Goal: Find specific page/section: Find specific page/section

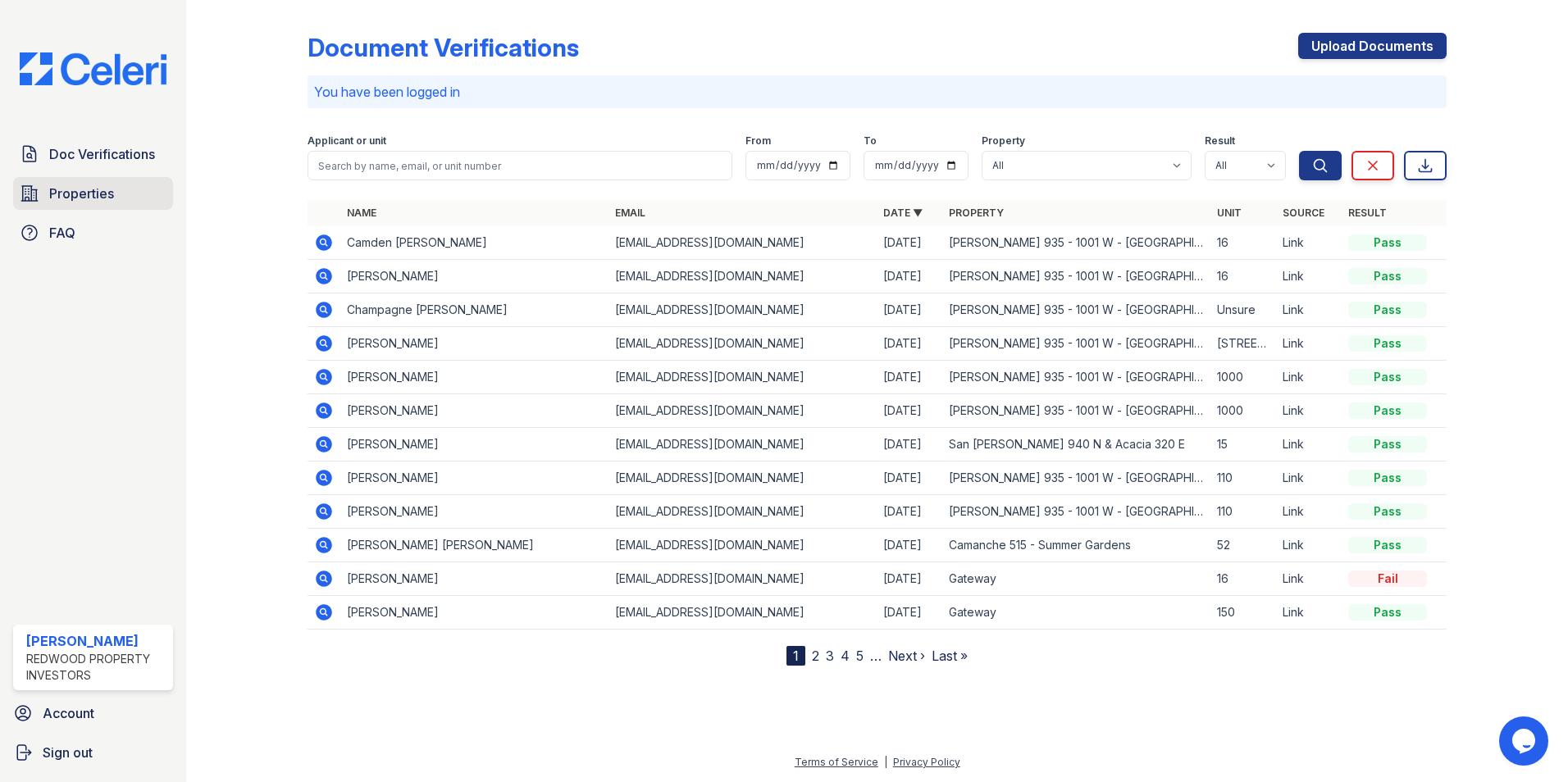
click at [97, 193] on span "Properties" at bounding box center [82, 194] width 65 height 20
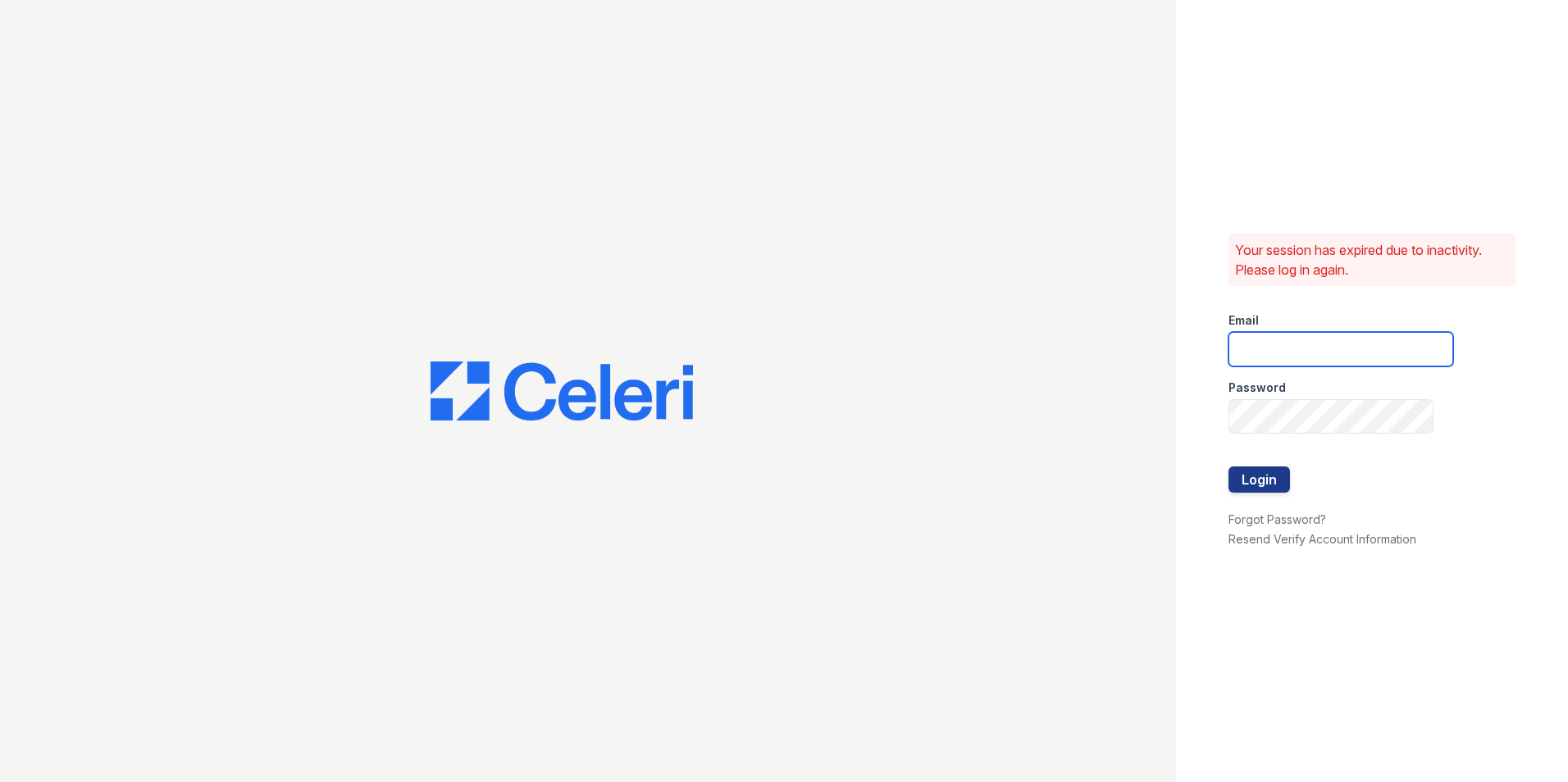
type input "[PERSON_NAME][EMAIL_ADDRESS][DOMAIN_NAME]"
click at [1263, 488] on button "Login" at bounding box center [1259, 479] width 62 height 26
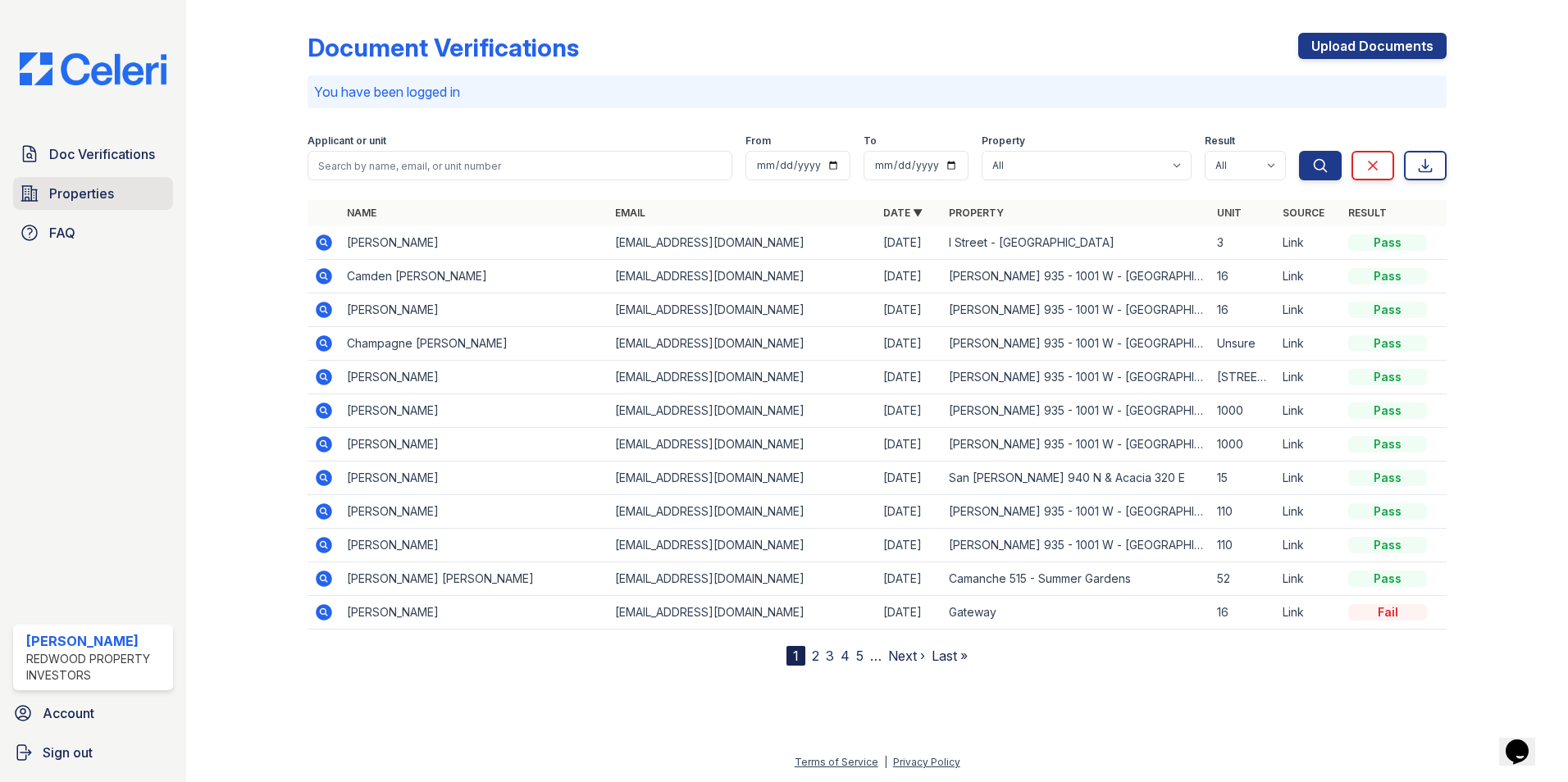
click at [110, 197] on span "Properties" at bounding box center [82, 194] width 65 height 20
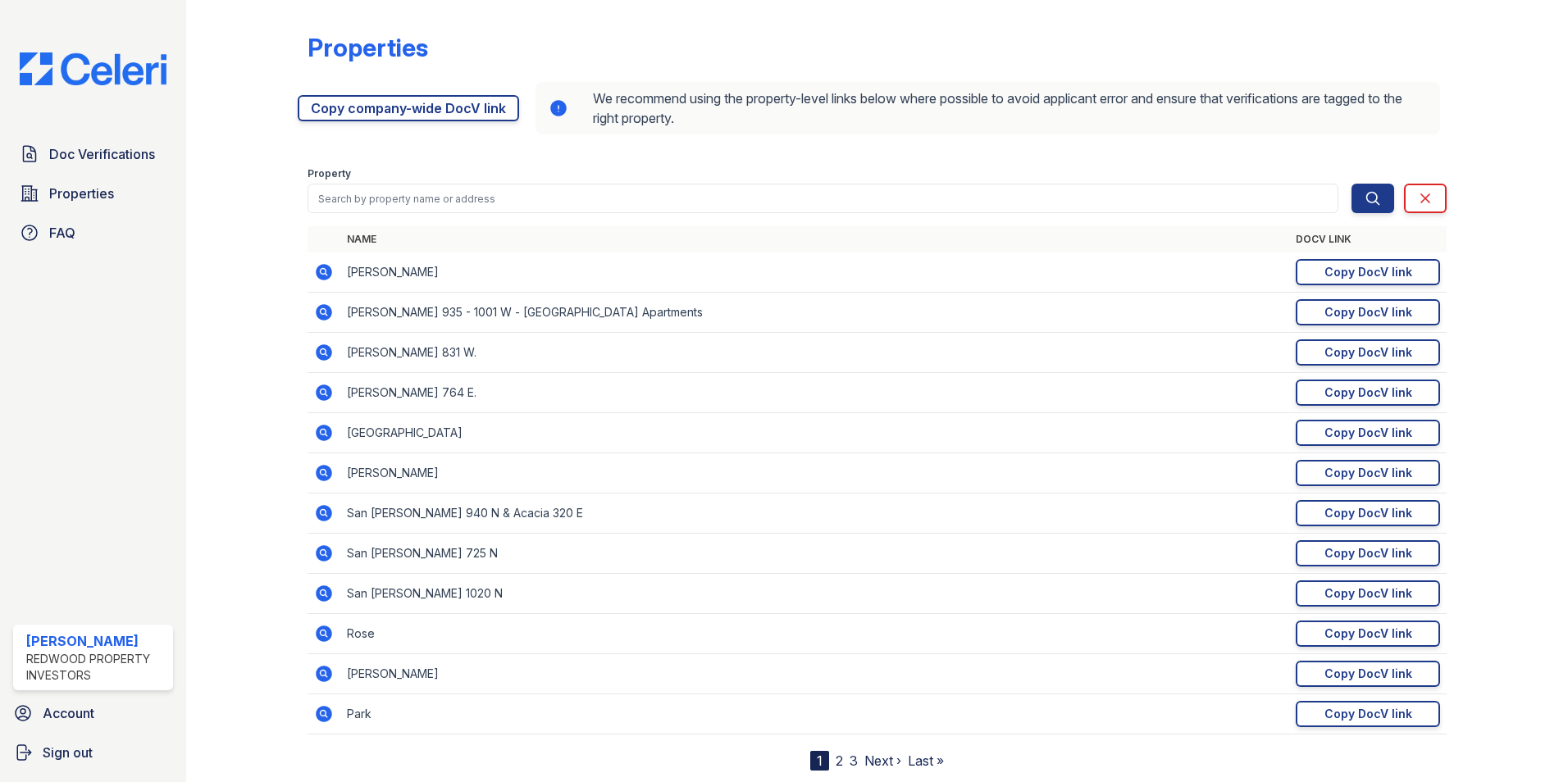
scroll to position [45, 0]
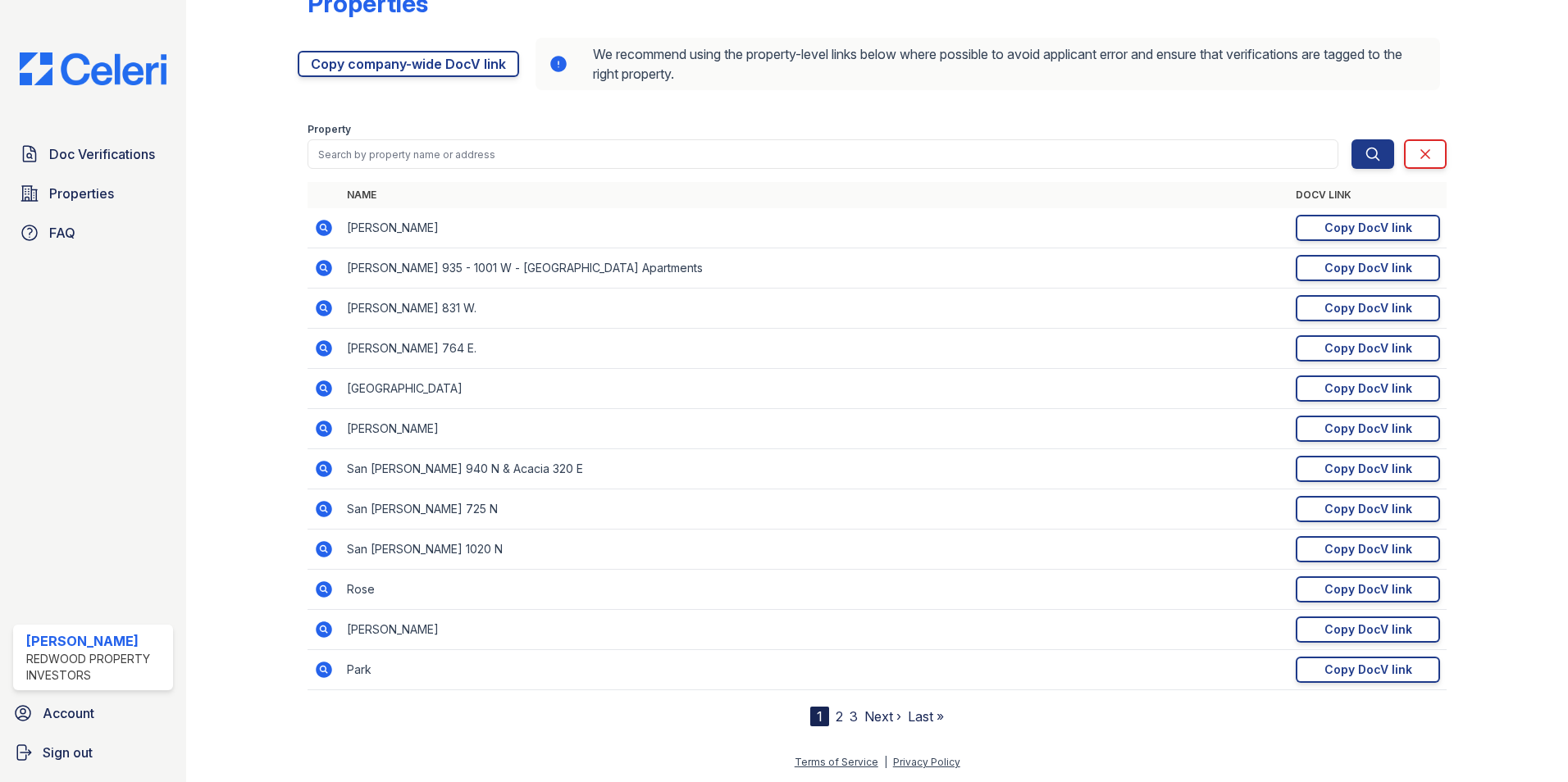
click at [836, 718] on link "2" at bounding box center [839, 717] width 7 height 16
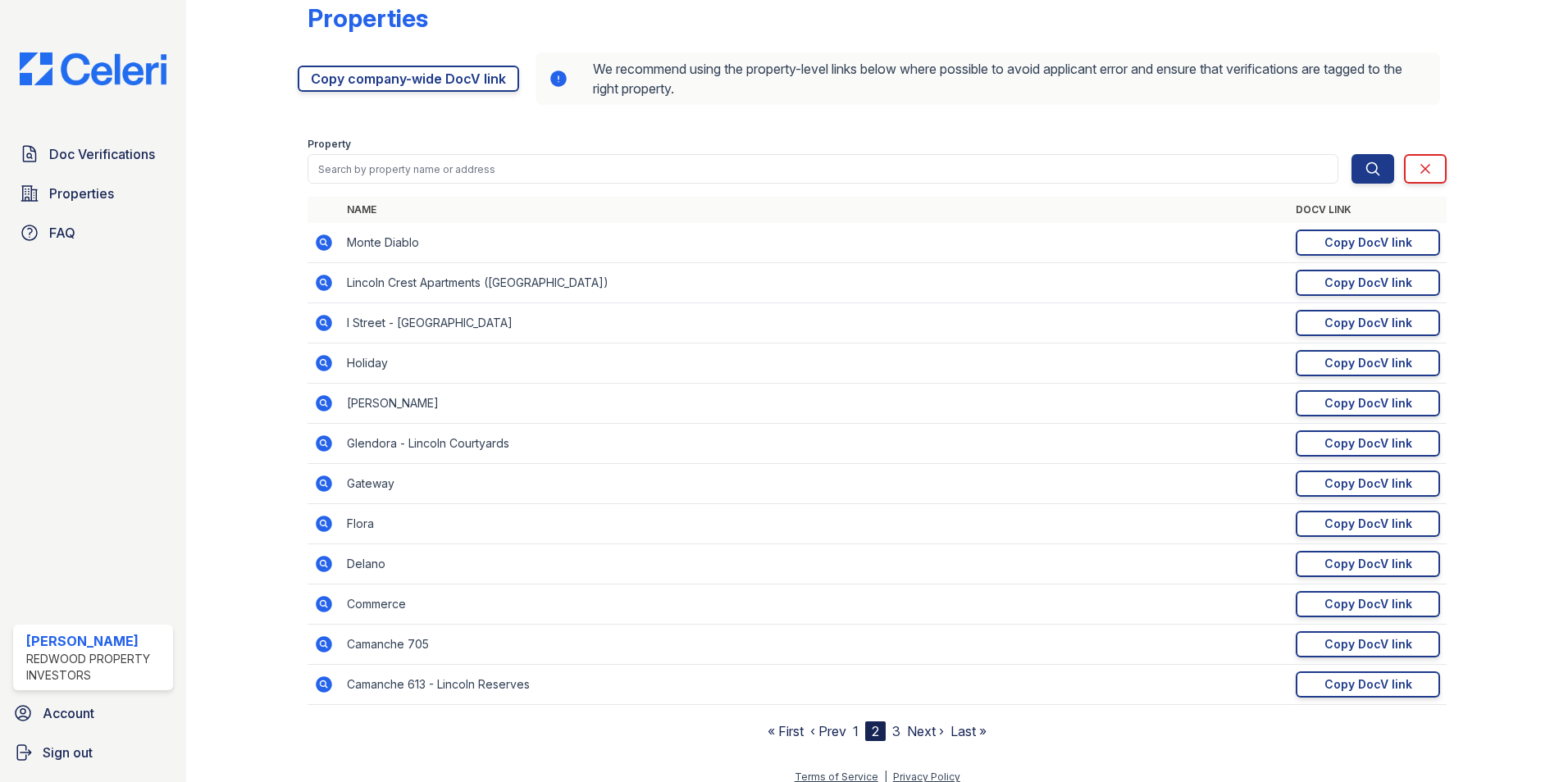
scroll to position [45, 0]
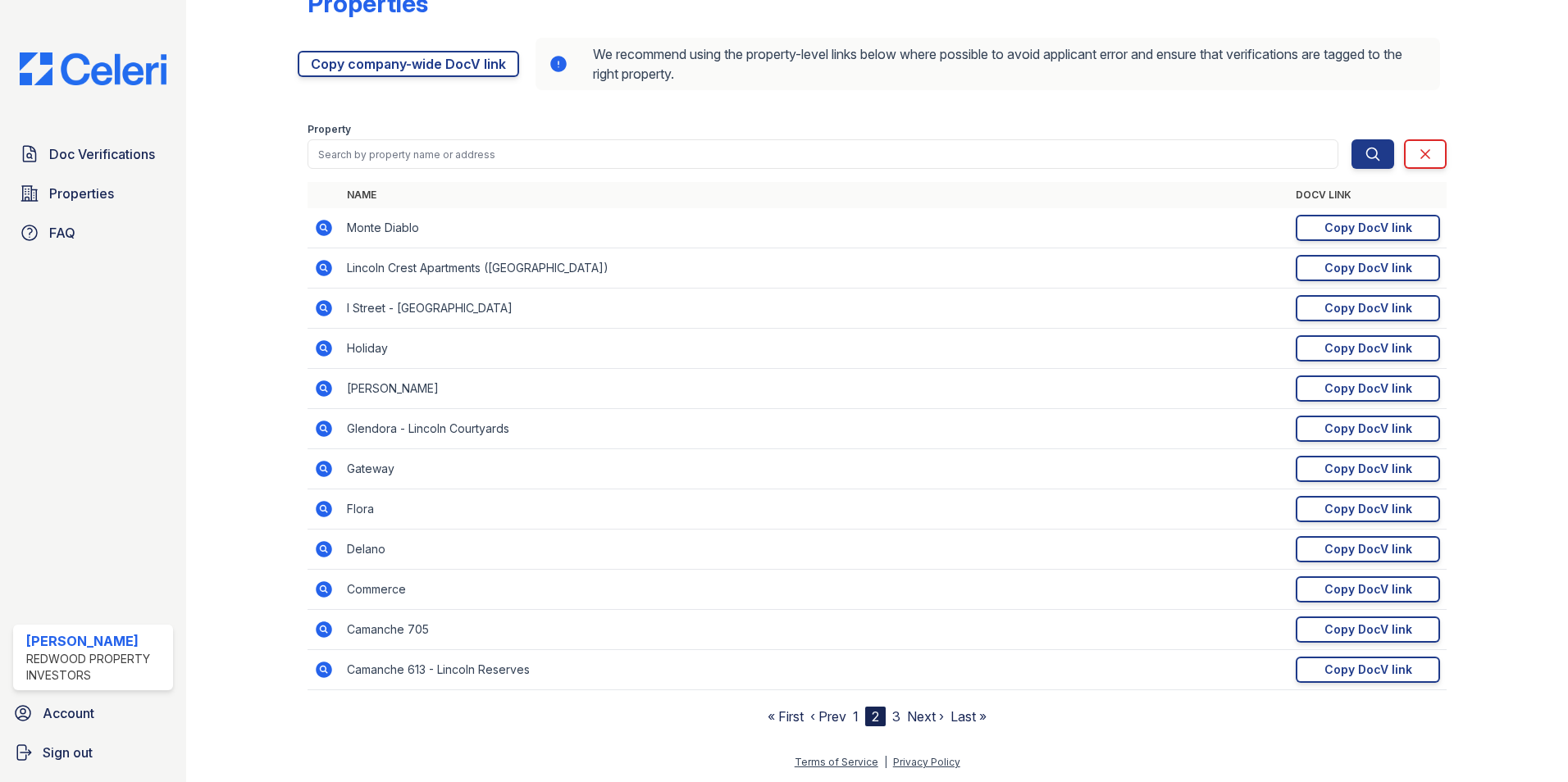
click at [892, 719] on link "3" at bounding box center [896, 717] width 8 height 16
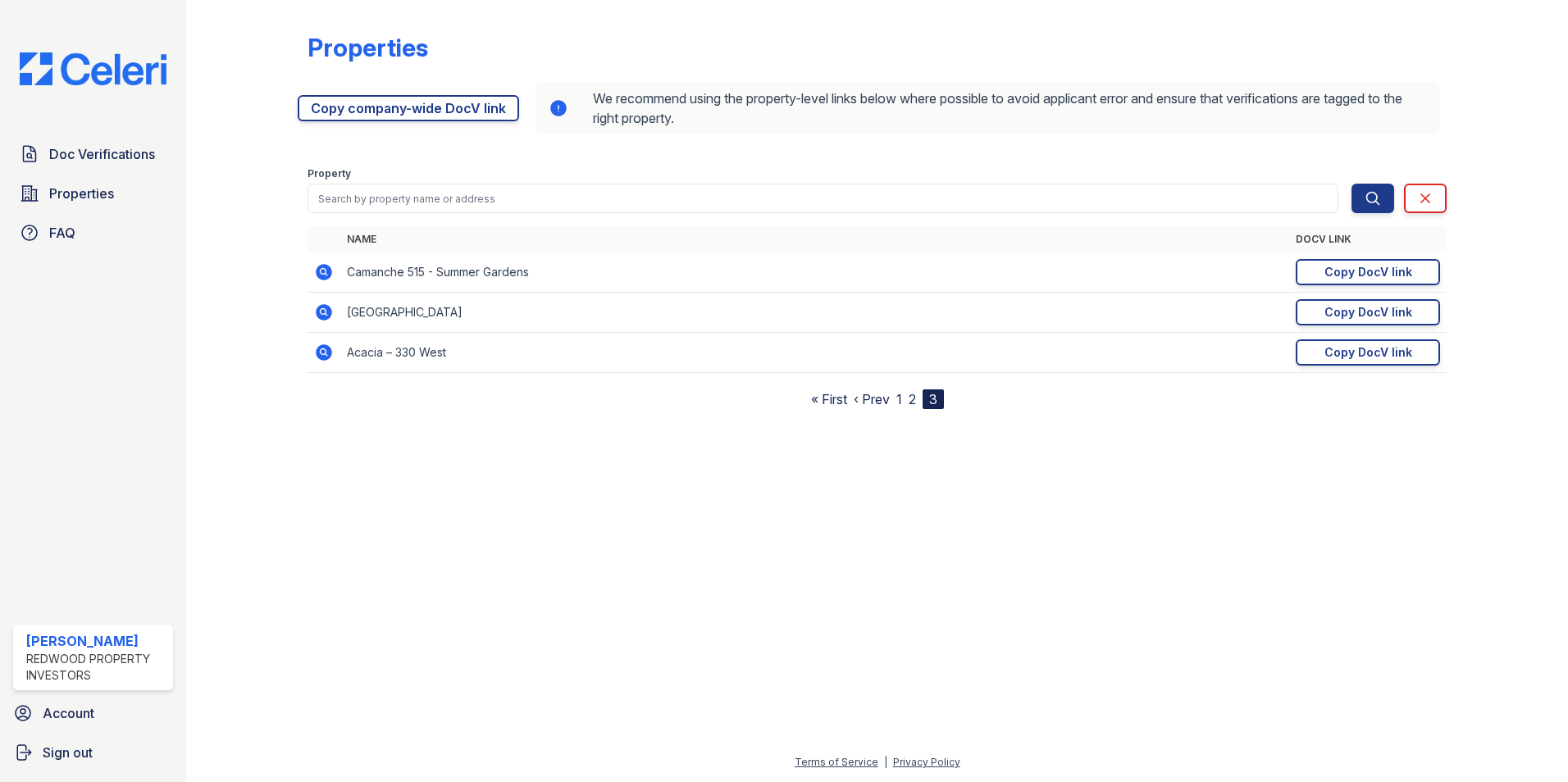
click at [902, 401] on link "1" at bounding box center [899, 399] width 6 height 16
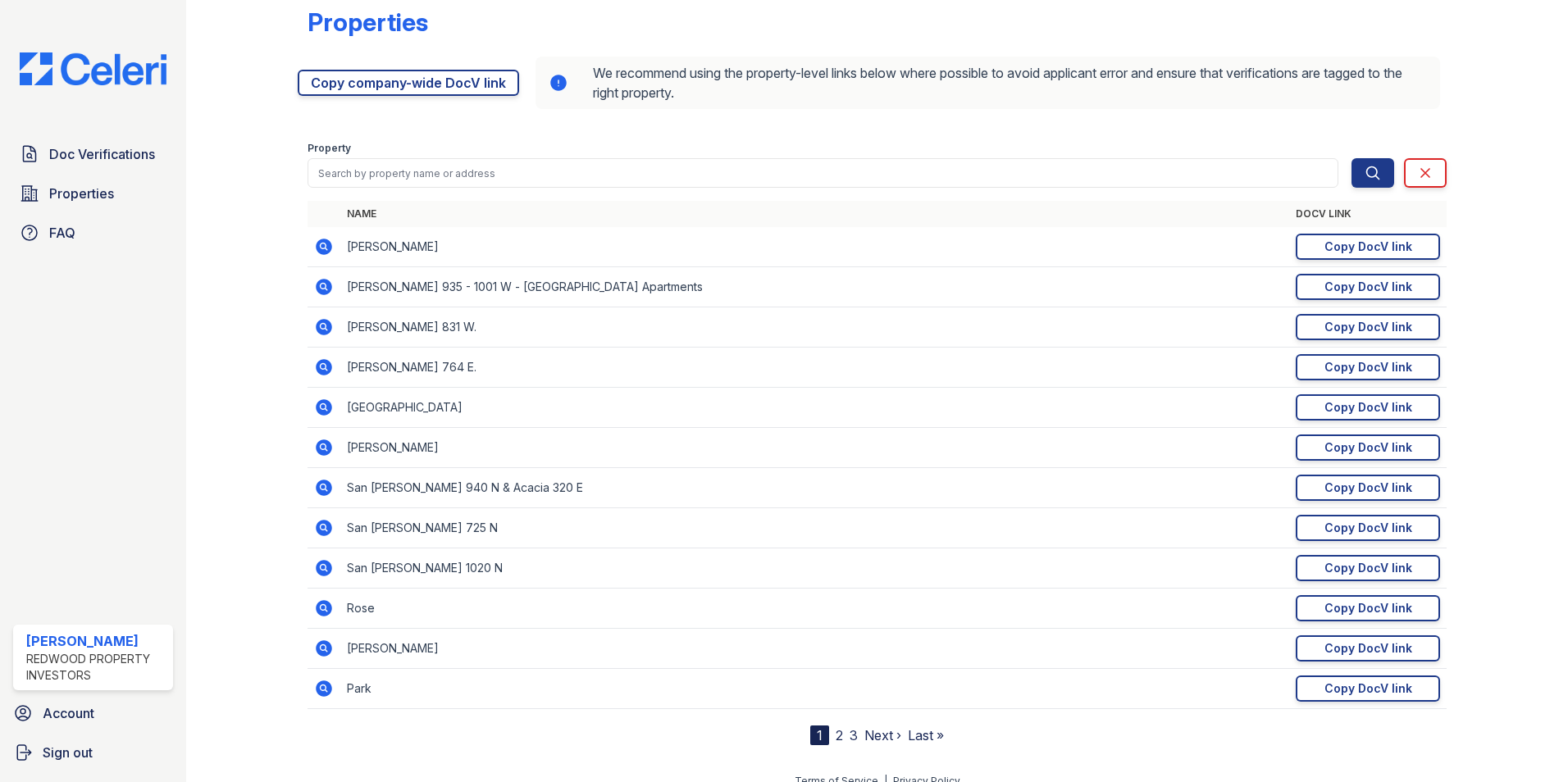
scroll to position [45, 0]
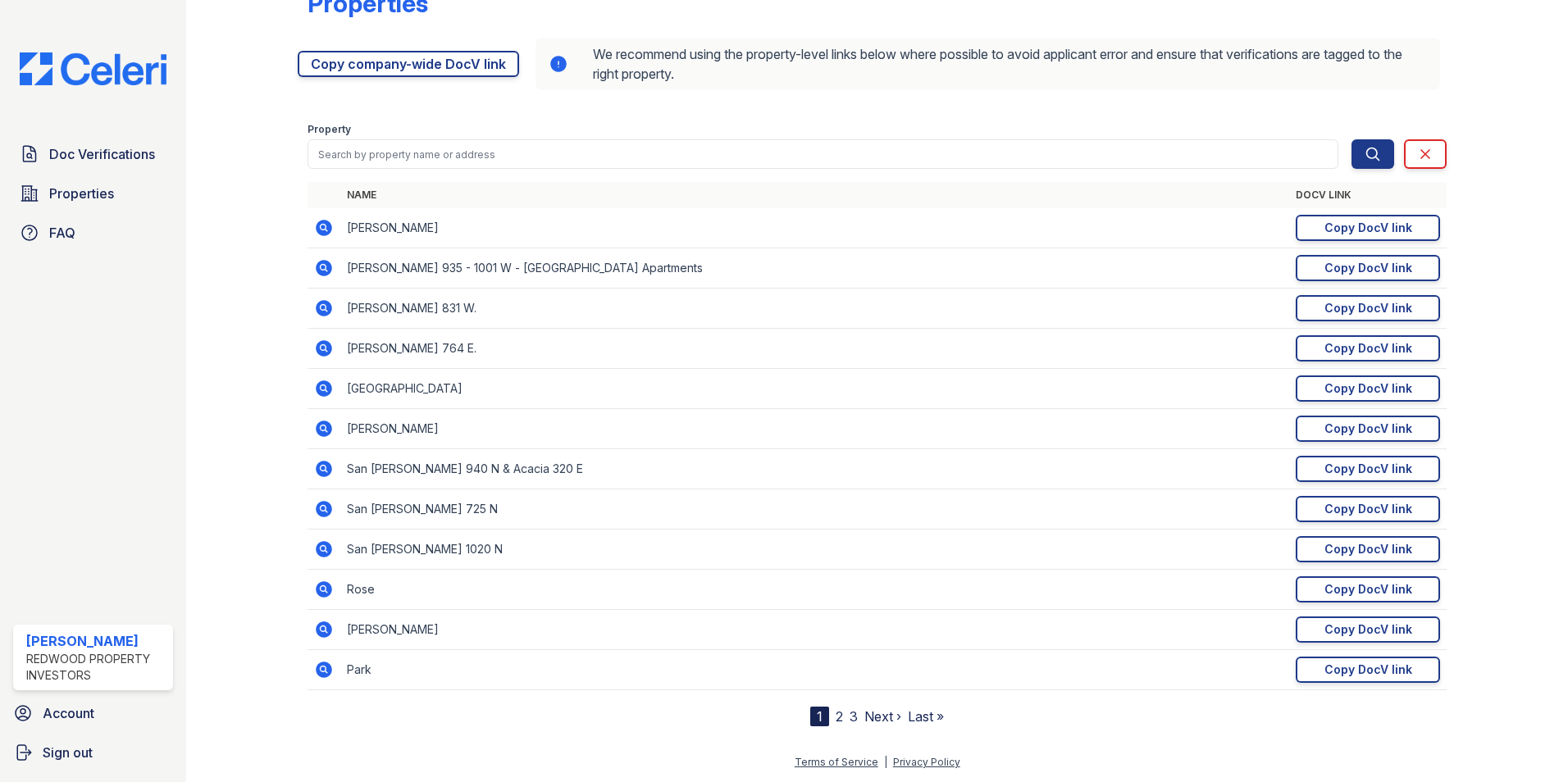
click at [836, 722] on link "2" at bounding box center [839, 717] width 7 height 16
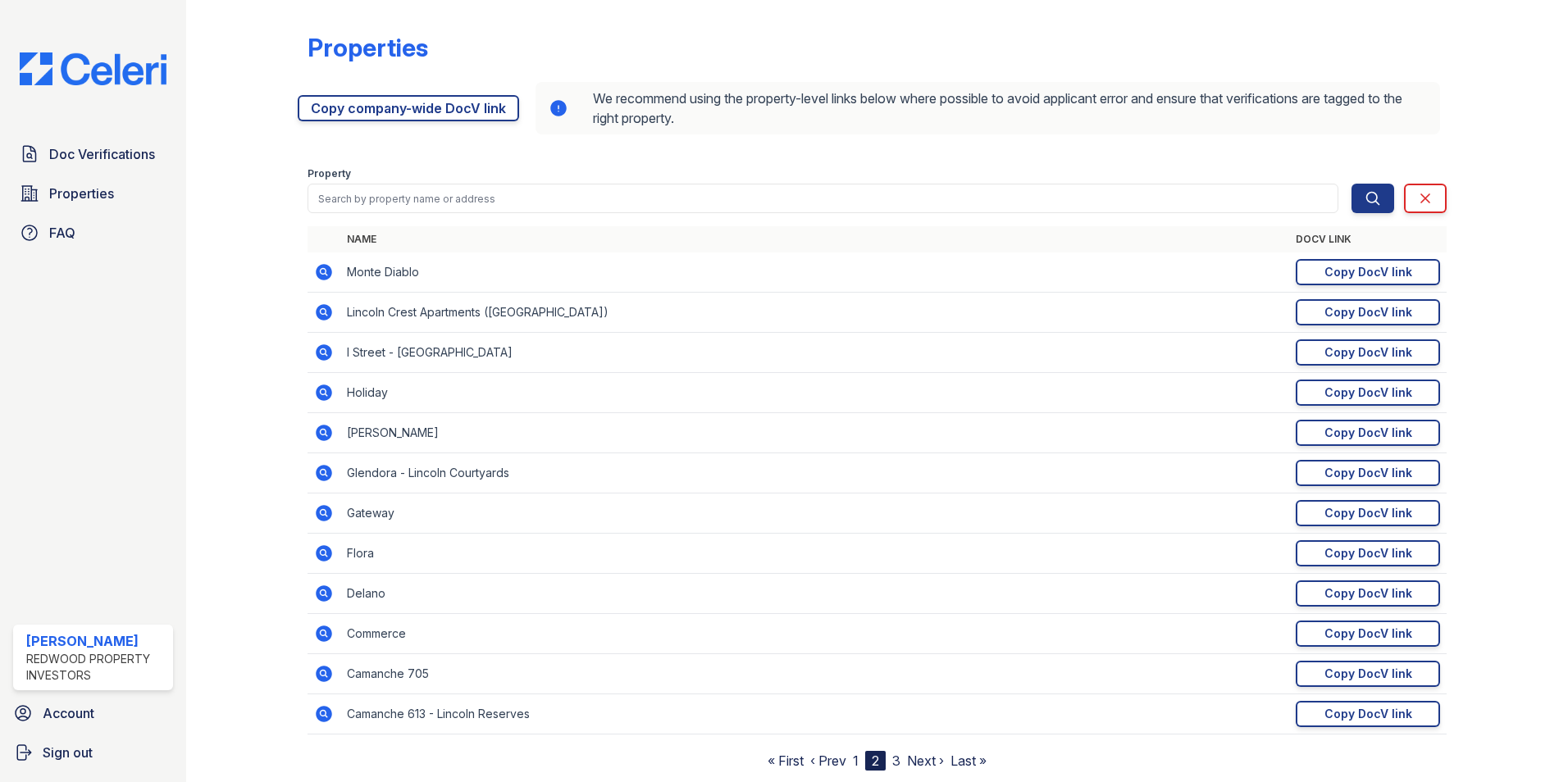
click at [322, 509] on icon at bounding box center [324, 513] width 20 height 20
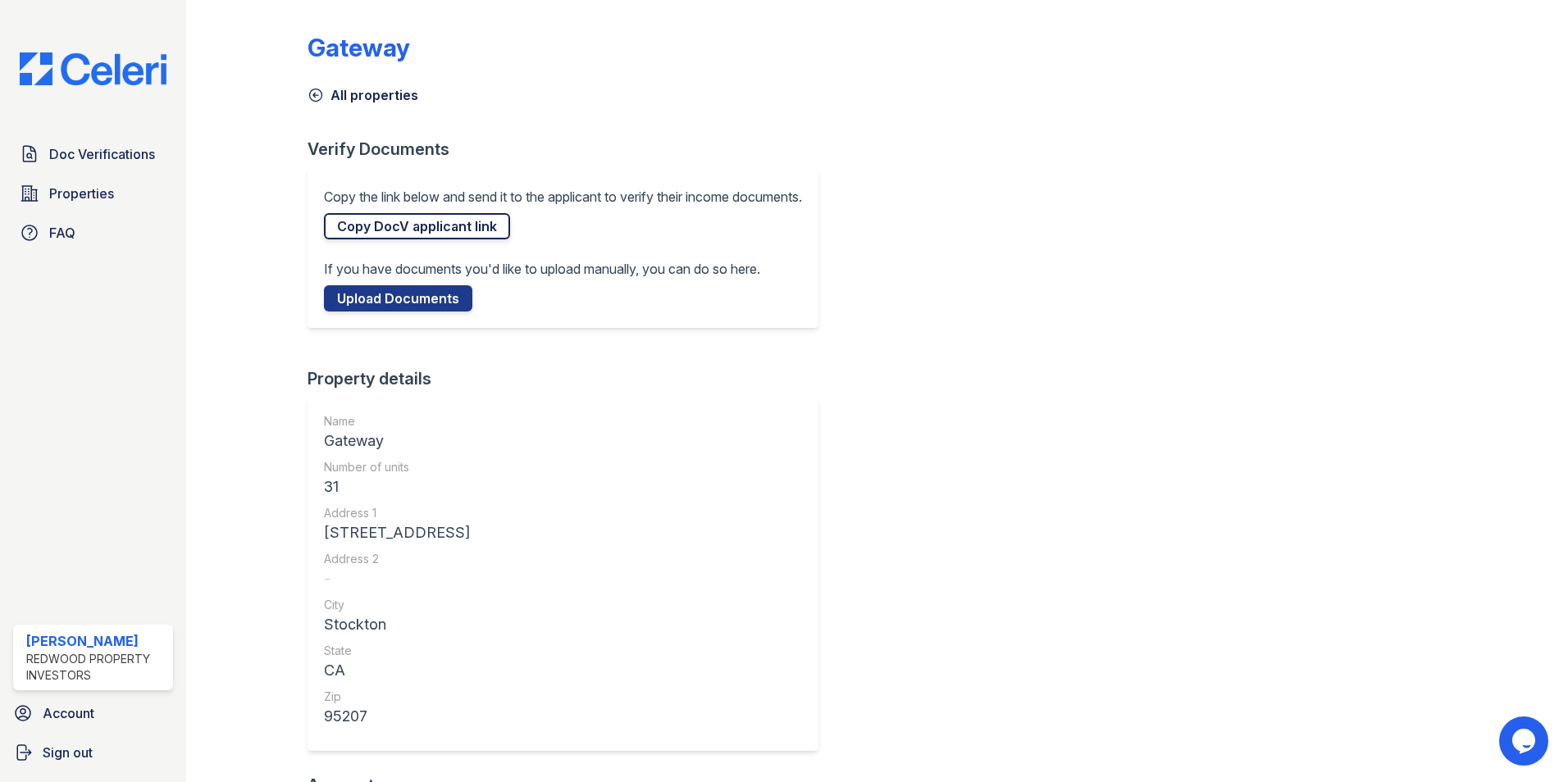
click at [439, 228] on link "Copy DocV applicant link" at bounding box center [418, 226] width 187 height 26
